Goal: Information Seeking & Learning: Learn about a topic

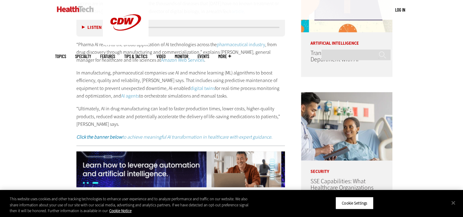
scroll to position [394, 0]
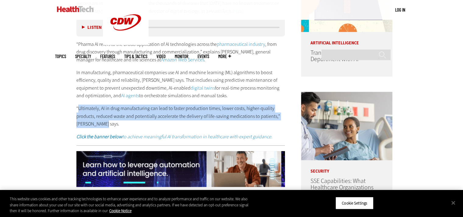
drag, startPoint x: 79, startPoint y: 110, endPoint x: 123, endPoint y: 126, distance: 46.5
click at [123, 126] on p "“Ultimately, AI in drug manufacturing can lead to faster production times, lowe…" at bounding box center [180, 116] width 209 height 23
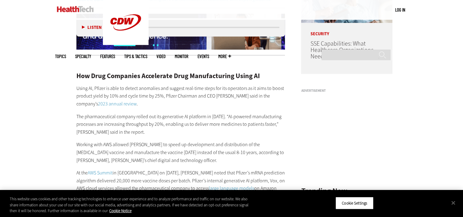
scroll to position [546, 0]
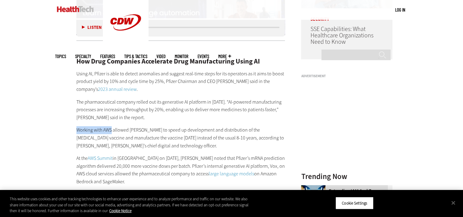
drag, startPoint x: 77, startPoint y: 130, endPoint x: 112, endPoint y: 130, distance: 34.7
click at [112, 130] on p "Working with AWS allowed [PERSON_NAME] to speed up development and distribution…" at bounding box center [180, 137] width 209 height 23
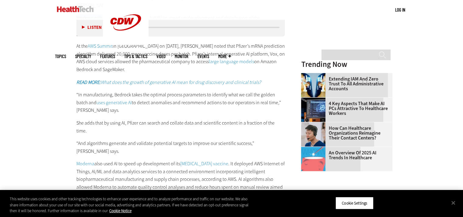
scroll to position [668, 0]
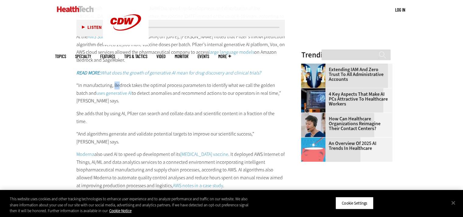
drag, startPoint x: 114, startPoint y: 83, endPoint x: 119, endPoint y: 84, distance: 5.9
click at [119, 84] on p "“In manufacturing, [PERSON_NAME] takes the optimal process parameters to identi…" at bounding box center [180, 93] width 209 height 23
click at [134, 130] on p "“And algorithms generate and validate potential targets to improve our scientif…" at bounding box center [180, 138] width 209 height 16
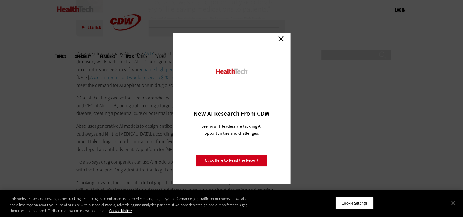
scroll to position [1125, 0]
click at [282, 39] on link "Close" at bounding box center [280, 38] width 9 height 9
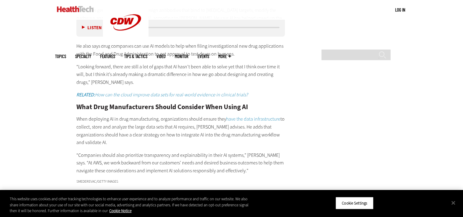
scroll to position [1216, 0]
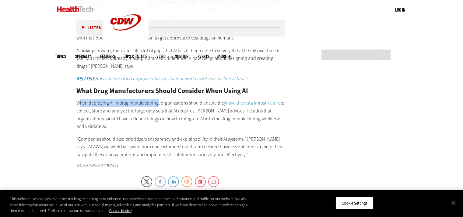
drag, startPoint x: 80, startPoint y: 79, endPoint x: 157, endPoint y: 77, distance: 76.7
click at [157, 99] on p "When deploying AI in drug manufacturing, organizations should ensure they have …" at bounding box center [180, 114] width 209 height 31
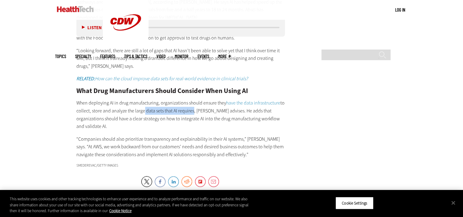
drag, startPoint x: 142, startPoint y: 86, endPoint x: 190, endPoint y: 84, distance: 47.5
click at [190, 99] on p "When deploying AI in drug manufacturing, organizations should ensure they have …" at bounding box center [180, 114] width 209 height 31
drag, startPoint x: 71, startPoint y: 95, endPoint x: 103, endPoint y: 97, distance: 32.6
click at [103, 99] on p "When deploying AI in drug manufacturing, organizations should ensure they have …" at bounding box center [180, 114] width 209 height 31
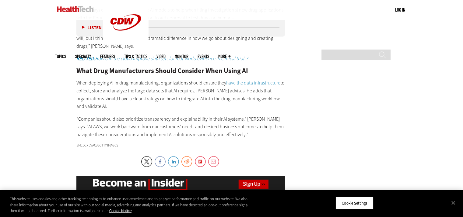
scroll to position [1246, 0]
